Goal: Check status: Check status

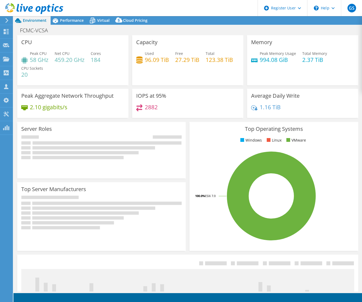
select select "USD"
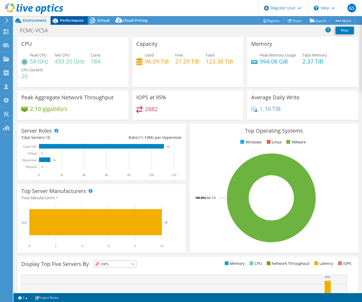
click at [67, 19] on span "Performance" at bounding box center [72, 20] width 24 height 5
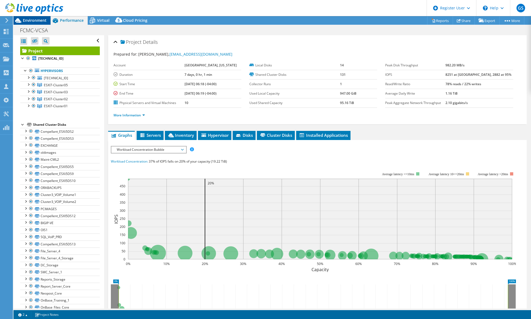
click at [36, 21] on span "Environment" at bounding box center [35, 20] width 24 height 5
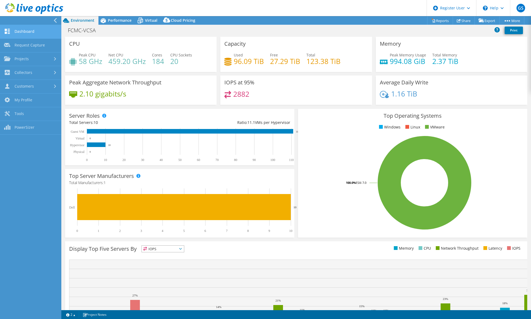
click at [22, 27] on link "Dashboard" at bounding box center [30, 32] width 61 height 14
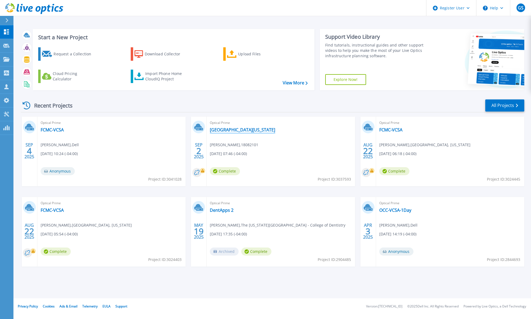
click at [225, 131] on link "Lake County Ohio" at bounding box center [242, 129] width 65 height 5
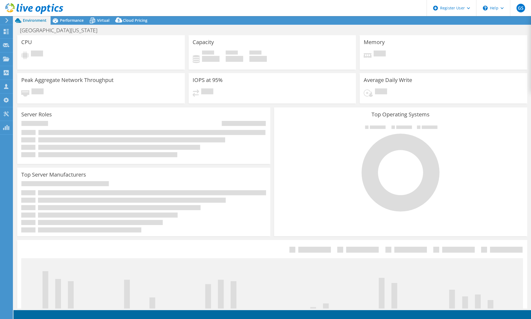
select select "USD"
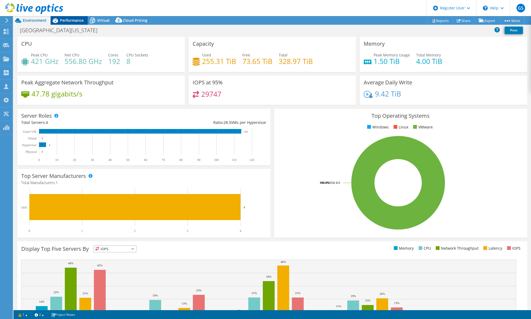
click at [60, 20] on span "Performance" at bounding box center [72, 20] width 24 height 5
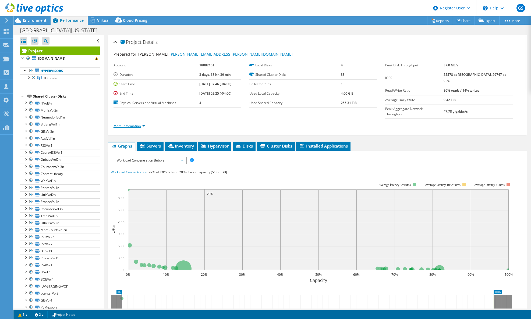
click at [133, 124] on link "More Information" at bounding box center [128, 126] width 31 height 5
click at [134, 124] on link "More Information" at bounding box center [128, 126] width 31 height 5
